Goal: Task Accomplishment & Management: Manage account settings

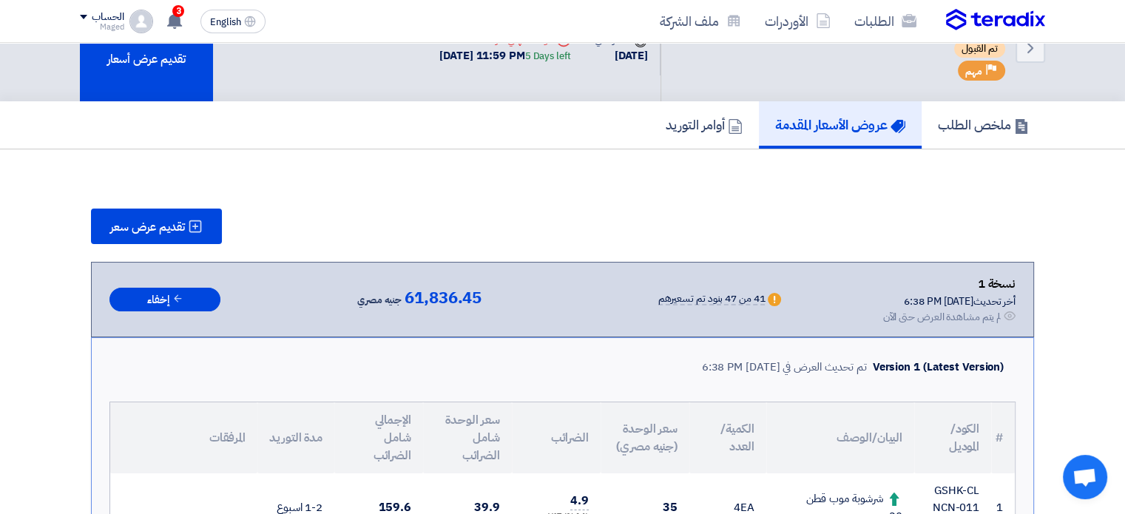
scroll to position [35, 0]
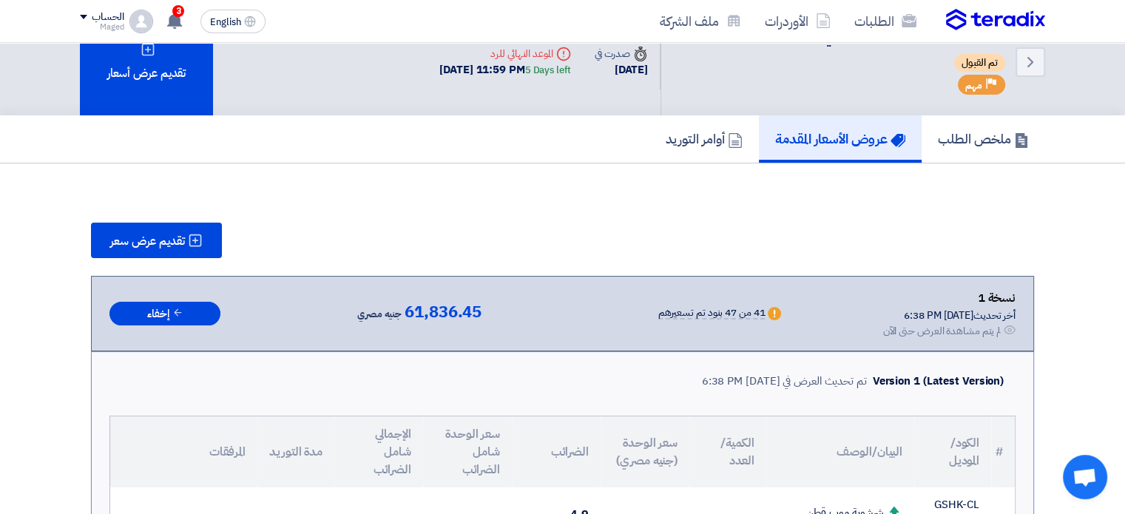
click at [119, 14] on div "الحساب" at bounding box center [108, 17] width 32 height 13
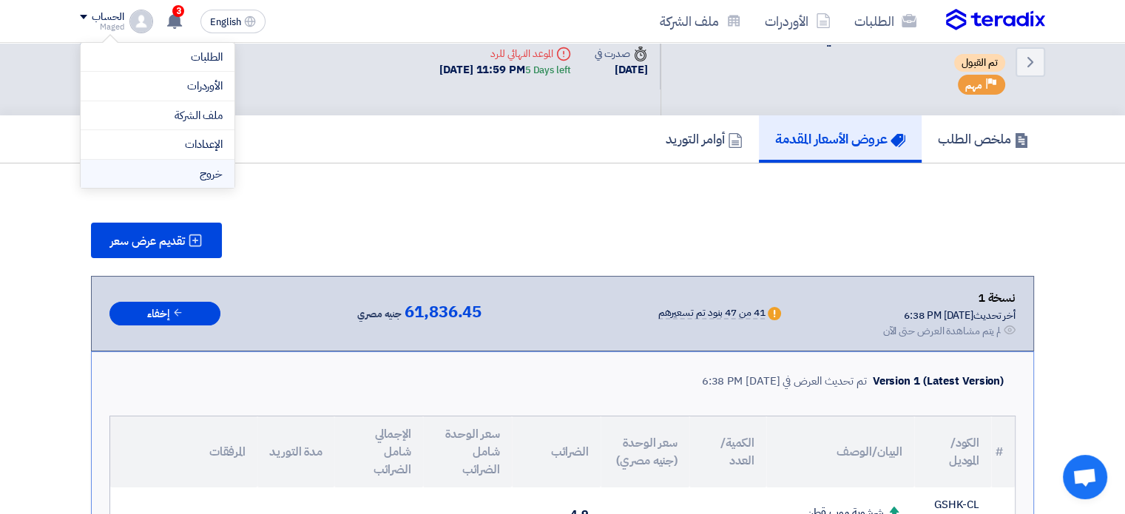
click at [190, 175] on li "خروج" at bounding box center [158, 174] width 154 height 29
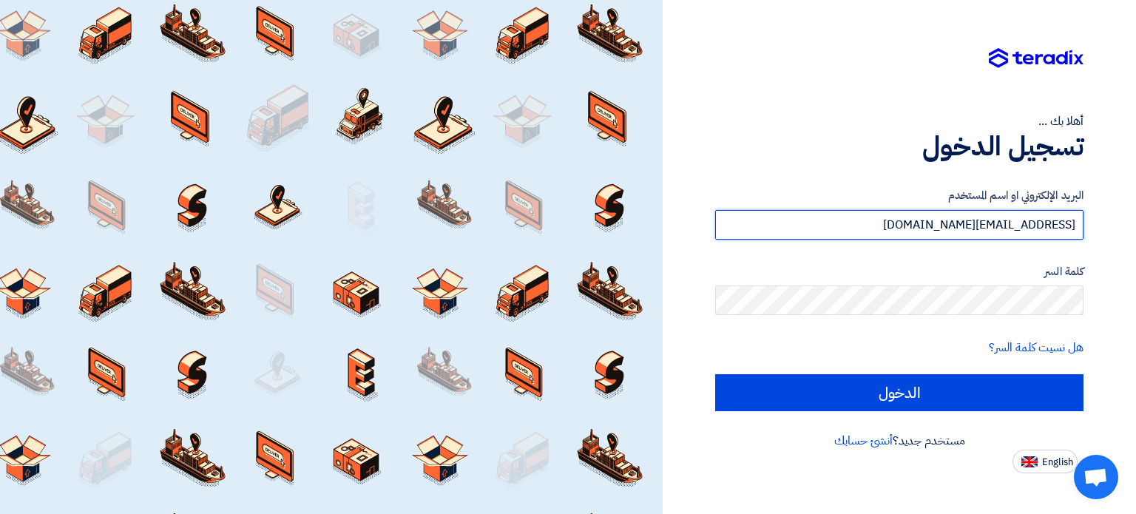
click at [793, 226] on input "[EMAIL_ADDRESS][DOMAIN_NAME]" at bounding box center [899, 225] width 368 height 30
type input "karimGerges"
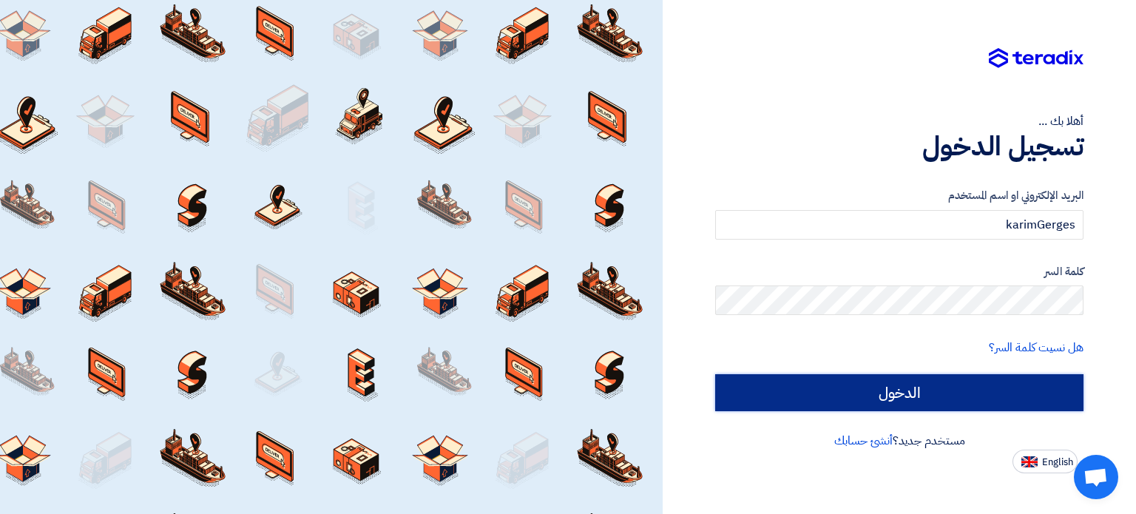
click at [876, 385] on input "الدخول" at bounding box center [899, 392] width 368 height 37
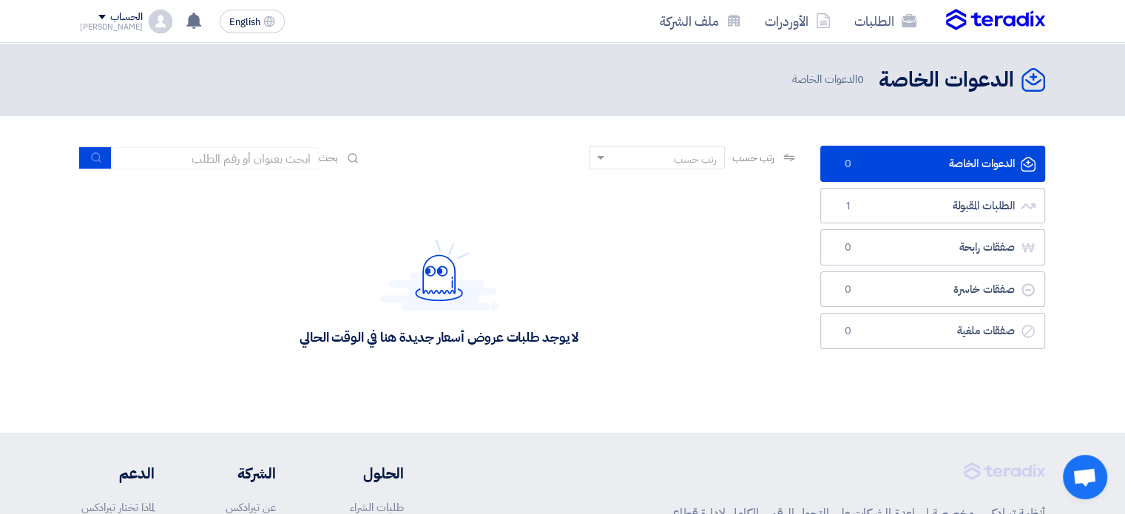
click at [125, 29] on div "الحساب [PERSON_NAME] الطلبات الأوردرات ملف الشركة الإعدادات خروج" at bounding box center [126, 22] width 92 height 24
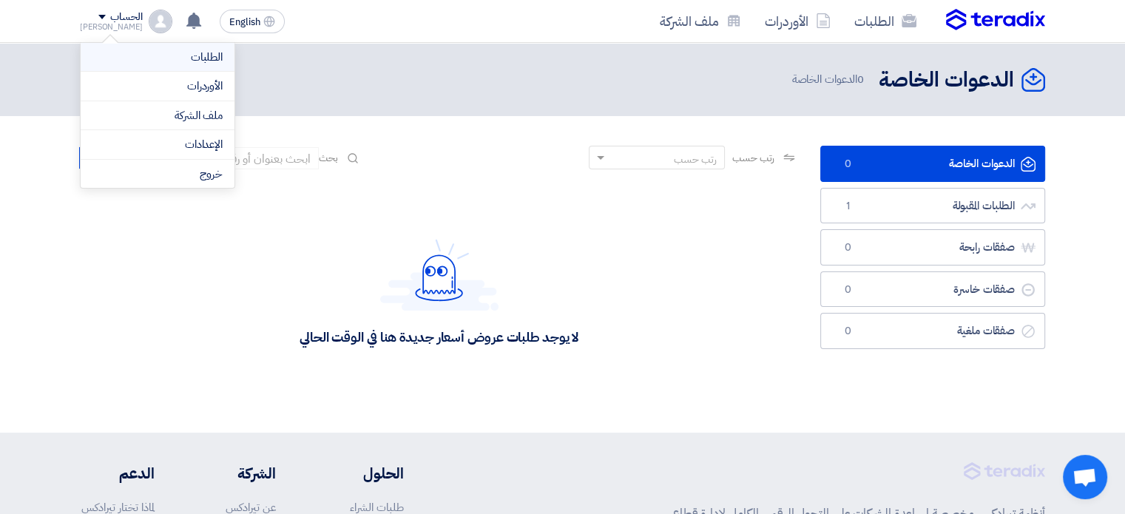
click at [155, 67] on li "الطلبات" at bounding box center [158, 58] width 154 height 30
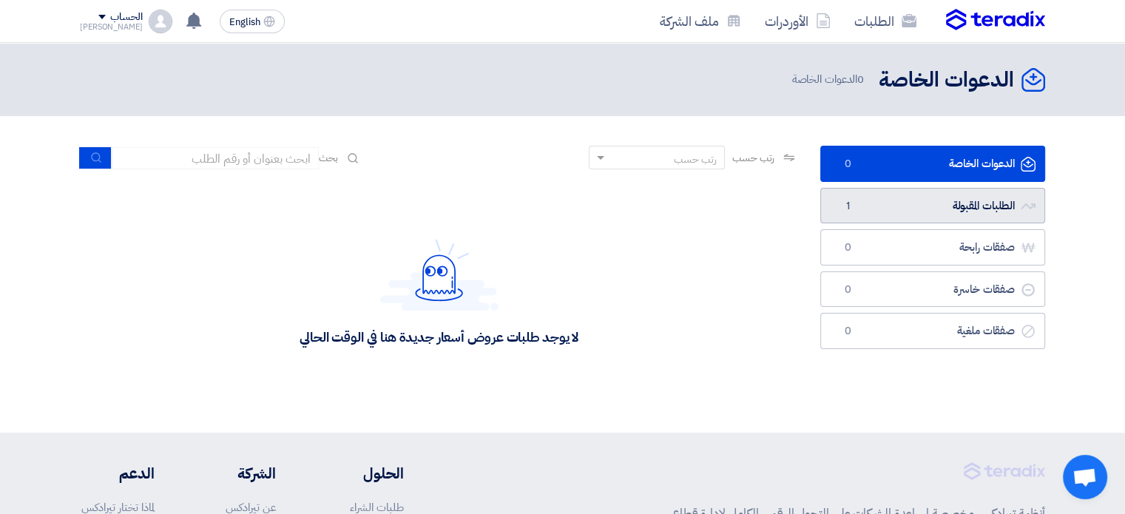
click at [835, 207] on link "الطلبات المقبولة الطلبات المقبولة 1" at bounding box center [932, 206] width 225 height 36
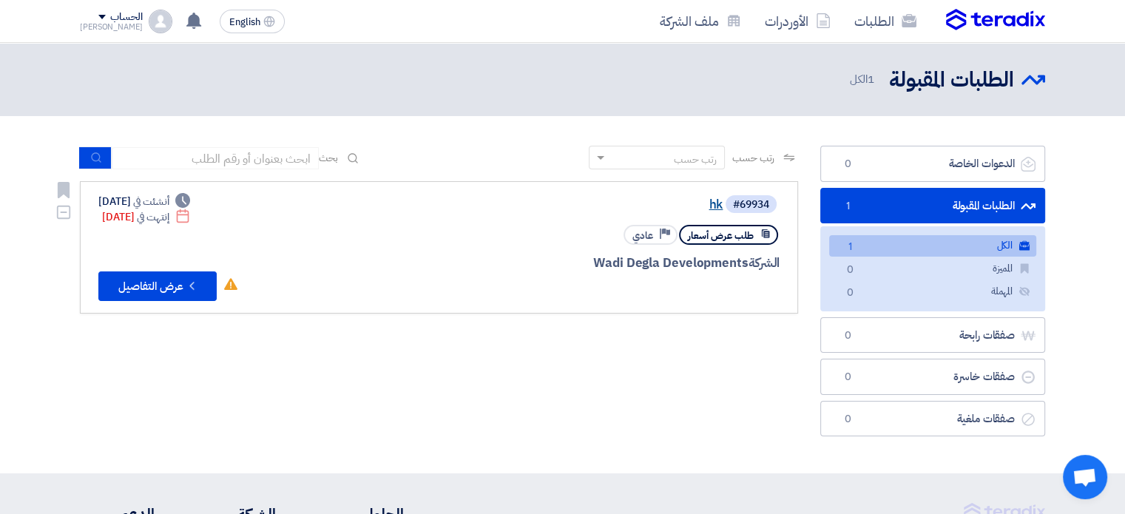
click at [709, 203] on link "hk" at bounding box center [575, 204] width 296 height 13
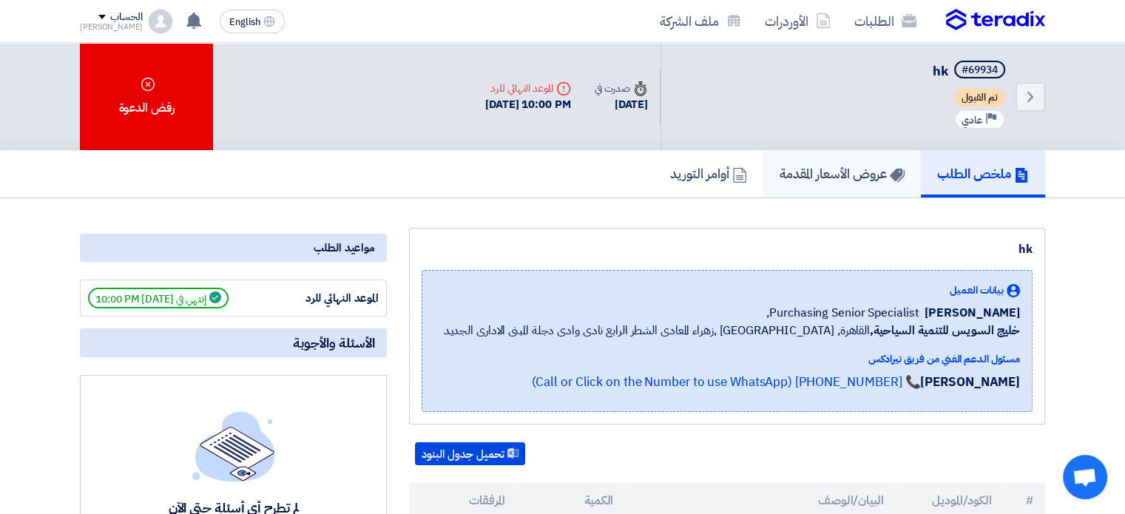
click at [830, 180] on h5 "عروض الأسعار المقدمة" at bounding box center [841, 173] width 125 height 17
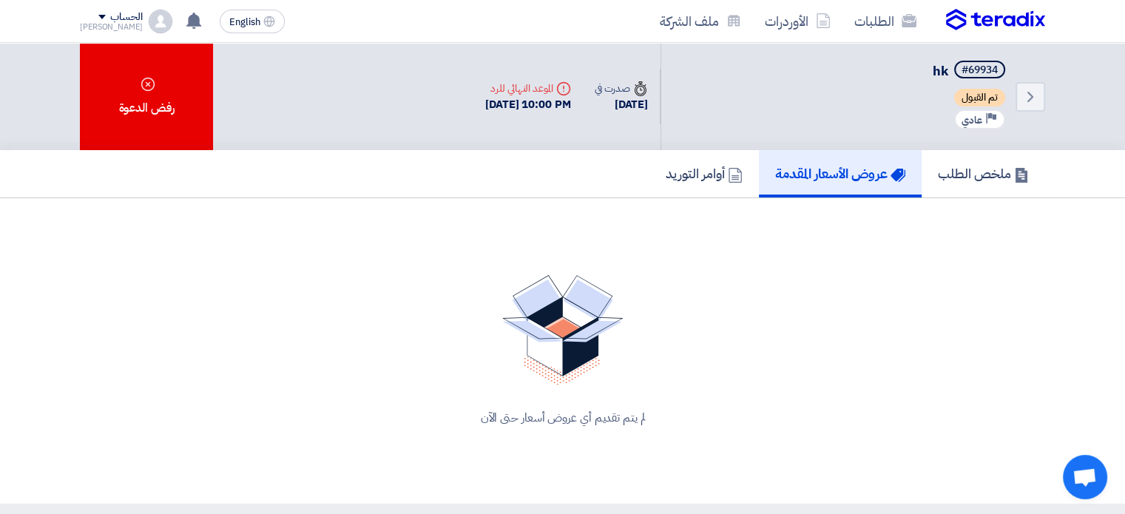
click at [109, 24] on div "[PERSON_NAME]" at bounding box center [111, 27] width 63 height 8
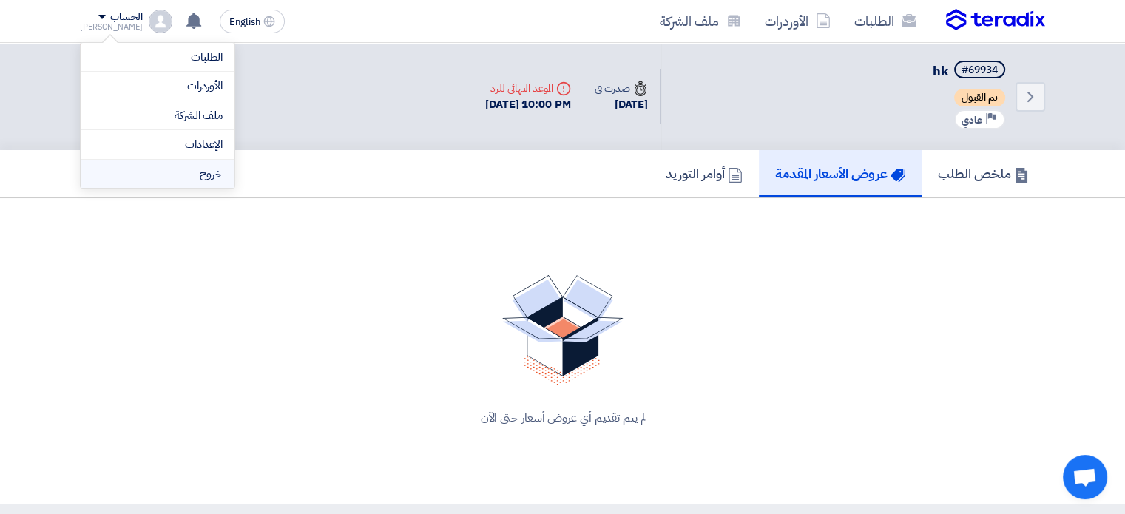
click at [160, 166] on li "خروج" at bounding box center [158, 174] width 154 height 29
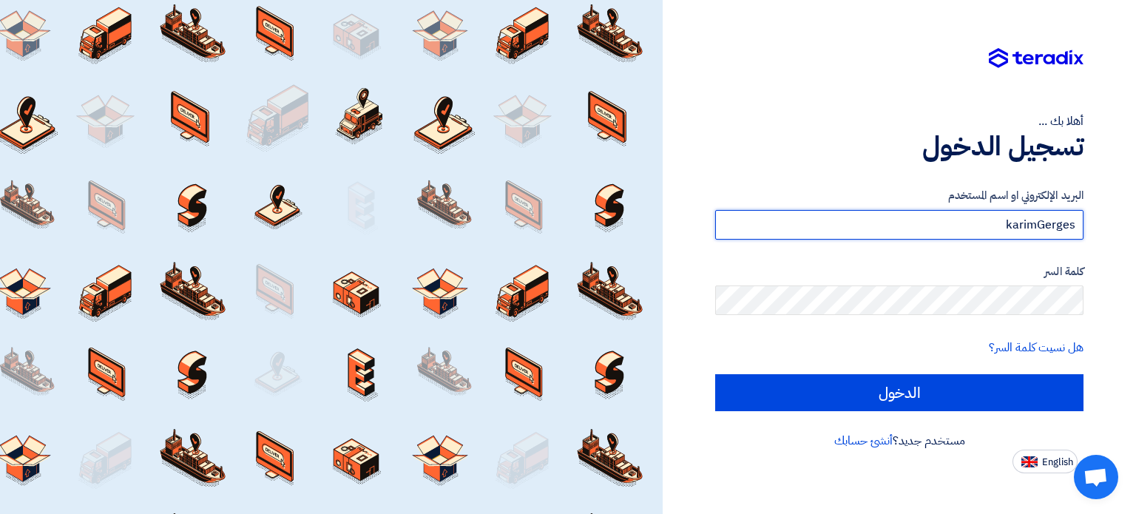
click at [773, 224] on input "karimGerges" at bounding box center [899, 225] width 368 height 30
type input "[EMAIL_ADDRESS][DOMAIN_NAME]"
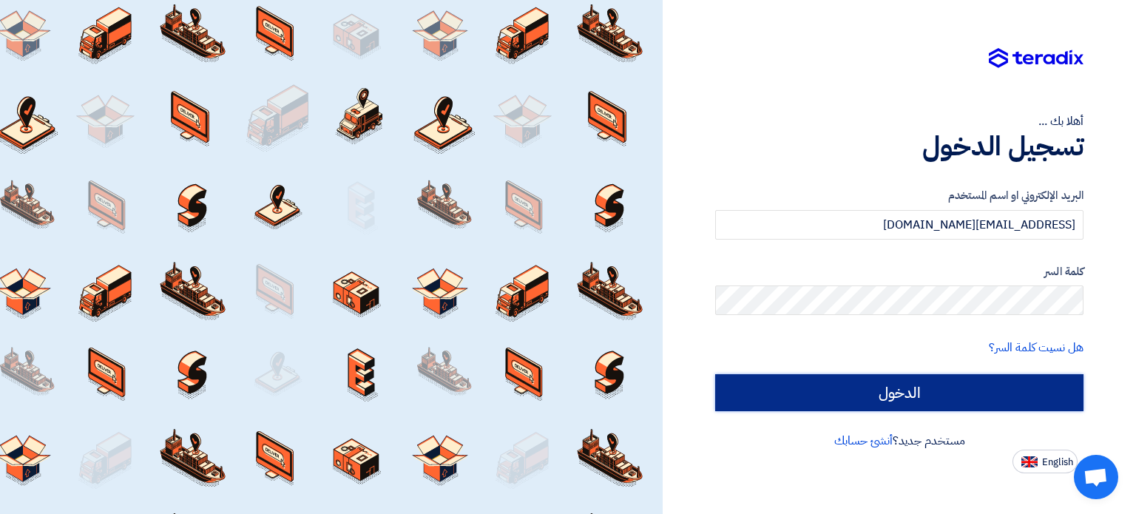
click at [896, 397] on input "الدخول" at bounding box center [899, 392] width 368 height 37
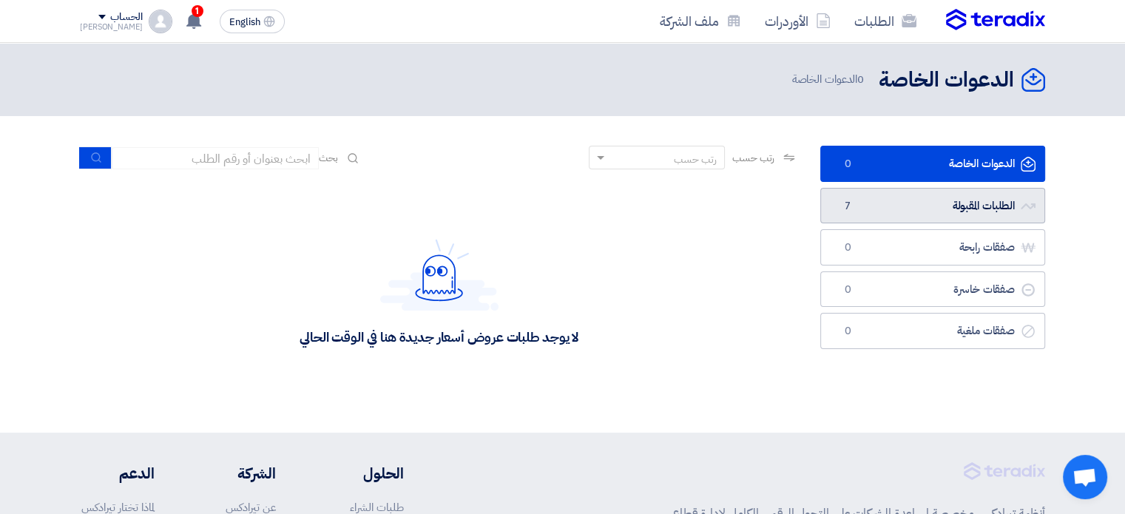
click at [899, 213] on link "الطلبات المقبولة الطلبات المقبولة 7" at bounding box center [932, 206] width 225 height 36
